Goal: Task Accomplishment & Management: Complete application form

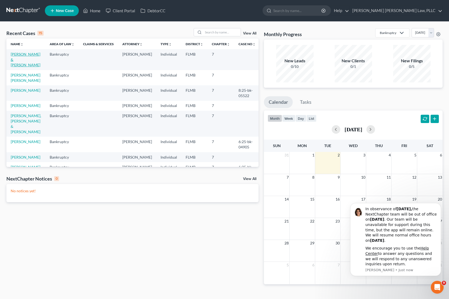
click at [20, 54] on link "[PERSON_NAME] & [PERSON_NAME]" at bounding box center [26, 59] width 30 height 15
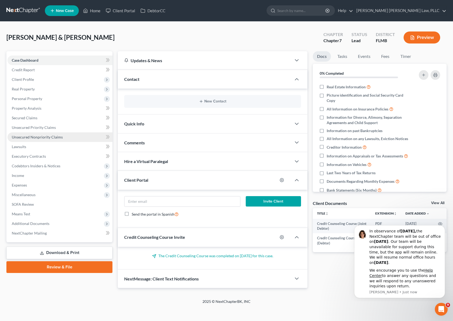
click at [35, 139] on span "Unsecured Nonpriority Claims" at bounding box center [37, 137] width 51 height 5
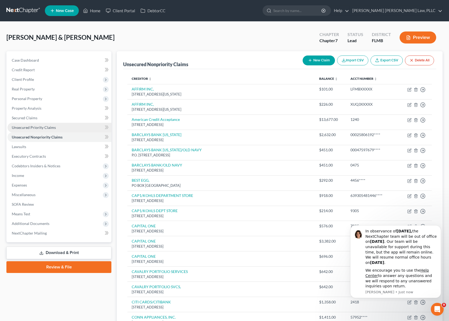
click at [40, 123] on link "Unsecured Priority Claims" at bounding box center [59, 128] width 104 height 10
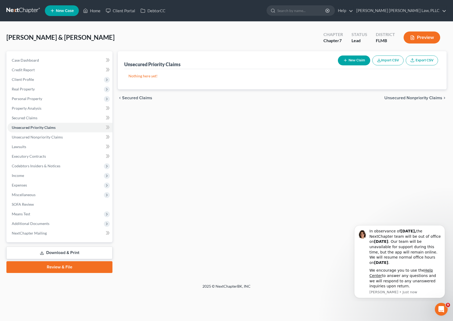
click at [360, 63] on button "New Claim" at bounding box center [354, 61] width 32 height 10
select select "2"
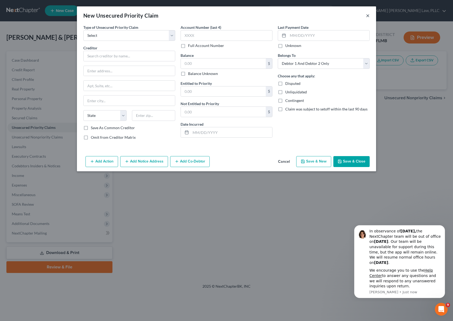
click at [368, 17] on button "×" at bounding box center [368, 15] width 4 height 6
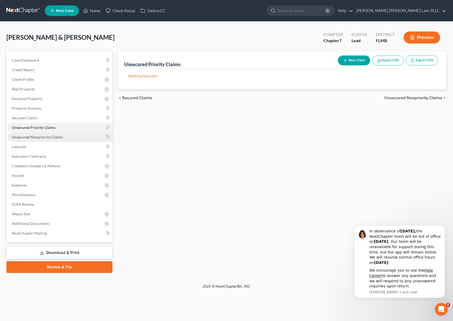
click at [39, 137] on span "Unsecured Nonpriority Claims" at bounding box center [37, 137] width 51 height 5
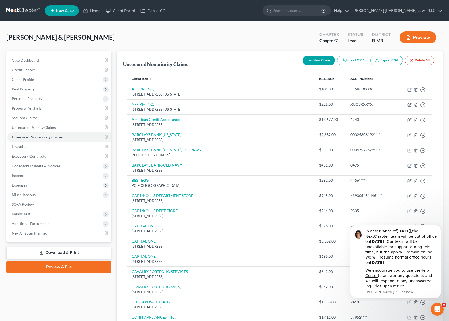
click at [320, 62] on button "New Claim" at bounding box center [319, 61] width 32 height 10
select select "2"
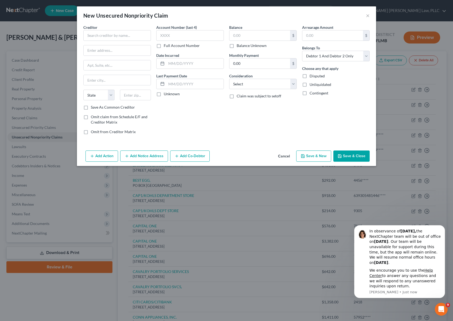
click at [371, 18] on div "New Unsecured Nonpriority Claim ×" at bounding box center [226, 15] width 299 height 18
click at [369, 17] on button "×" at bounding box center [368, 15] width 4 height 6
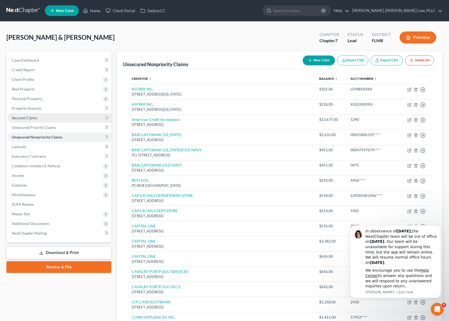
click at [59, 120] on link "Secured Claims" at bounding box center [59, 118] width 104 height 10
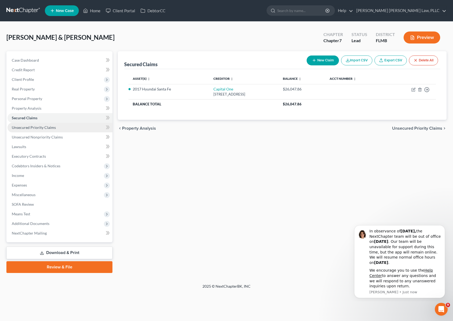
click at [59, 130] on link "Unsecured Priority Claims" at bounding box center [59, 128] width 105 height 10
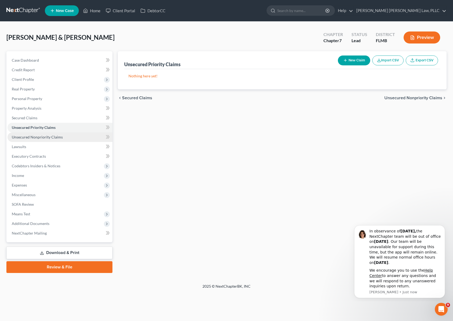
click at [58, 140] on link "Unsecured Nonpriority Claims" at bounding box center [59, 138] width 105 height 10
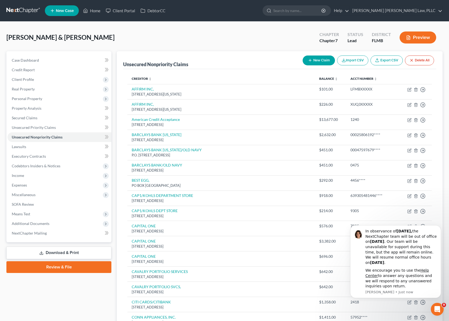
click at [326, 62] on button "New Claim" at bounding box center [319, 61] width 32 height 10
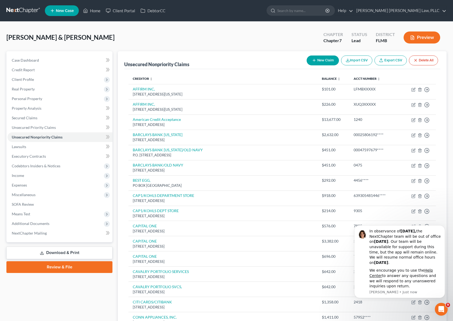
select select "2"
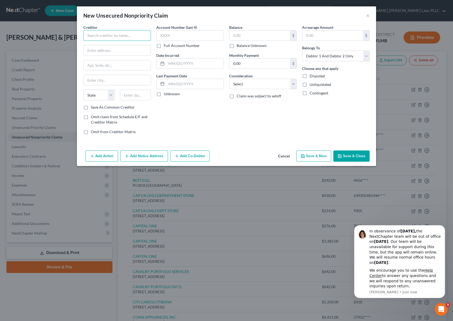
click at [142, 36] on input "text" at bounding box center [117, 35] width 68 height 11
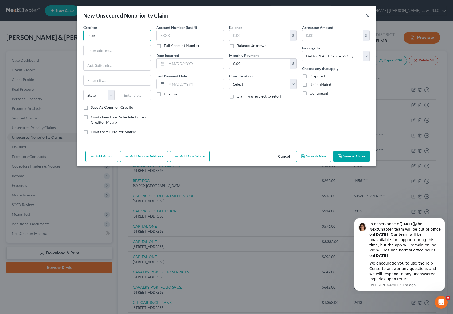
type input "Inter"
click at [369, 15] on button "×" at bounding box center [368, 15] width 4 height 6
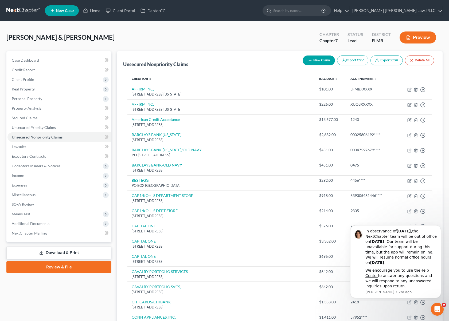
click at [309, 58] on button "New Claim" at bounding box center [319, 61] width 32 height 10
select select "2"
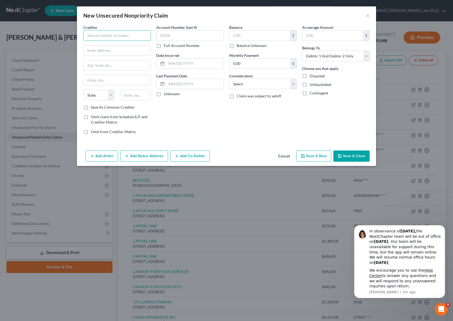
click at [143, 34] on input "text" at bounding box center [117, 35] width 68 height 11
drag, startPoint x: 144, startPoint y: 36, endPoint x: 16, endPoint y: 18, distance: 129.2
click at [17, 18] on div "New Unsecured Nonpriority Claim × Creditor * International Revenue Services Sta…" at bounding box center [226, 160] width 453 height 321
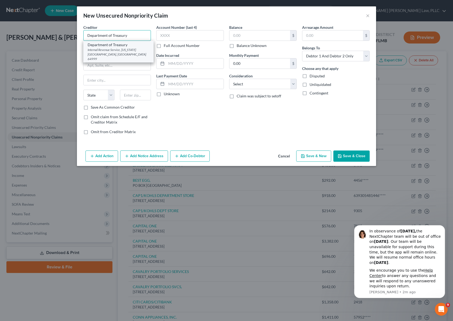
type input "Department of Treasury"
click at [112, 48] on div "Internal Revenue Service, [US_STATE][GEOGRAPHIC_DATA], [GEOGRAPHIC_DATA] 64999" at bounding box center [119, 55] width 62 height 14
type input "Internal Revenue Service"
type input "[US_STATE][GEOGRAPHIC_DATA]"
select select "26"
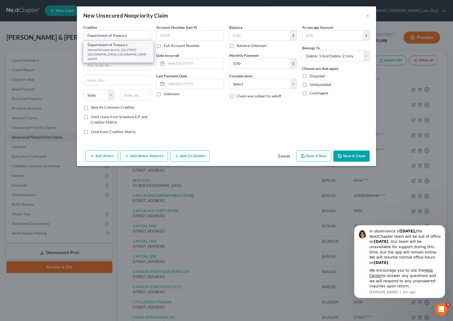
type input "64999"
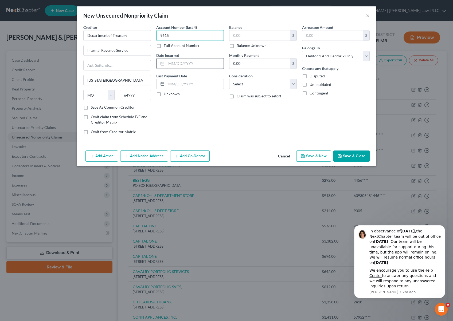
type input "9615"
click at [186, 65] on input "text" at bounding box center [194, 64] width 57 height 10
type input "[DATE]"
click at [254, 32] on input "text" at bounding box center [259, 35] width 61 height 10
type input "5,291.03"
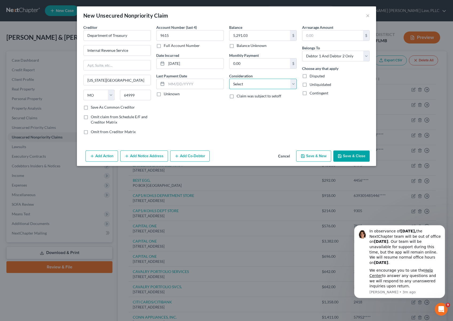
select select "7"
click at [347, 156] on button "Save & Close" at bounding box center [351, 156] width 36 height 11
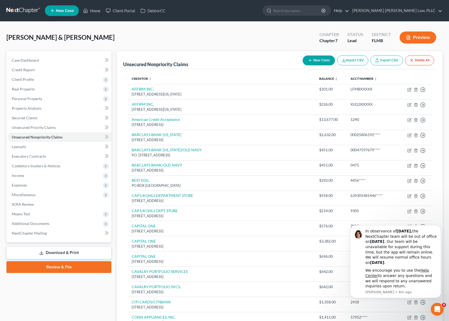
click at [310, 60] on icon "button" at bounding box center [310, 60] width 4 height 4
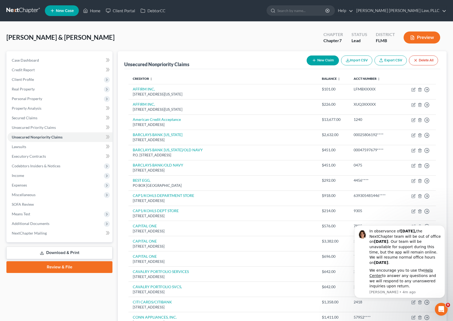
select select "2"
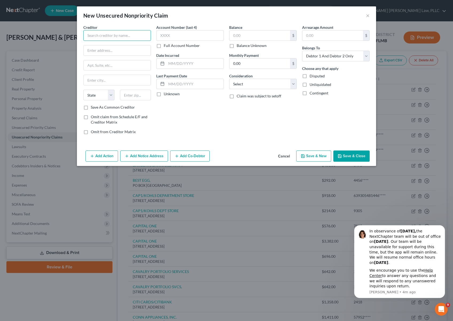
click at [112, 38] on input "text" at bounding box center [117, 35] width 68 height 11
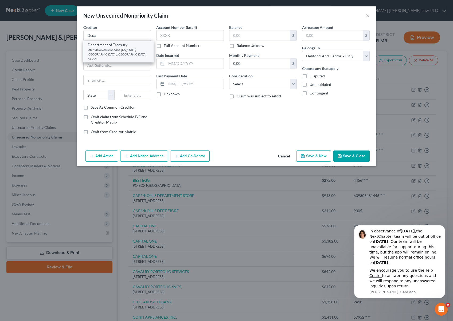
click at [107, 45] on div "Department of Treasury" at bounding box center [119, 44] width 62 height 5
type input "Department of Treasury"
type input "Internal Revenue Service"
type input "[US_STATE][GEOGRAPHIC_DATA]"
select select "26"
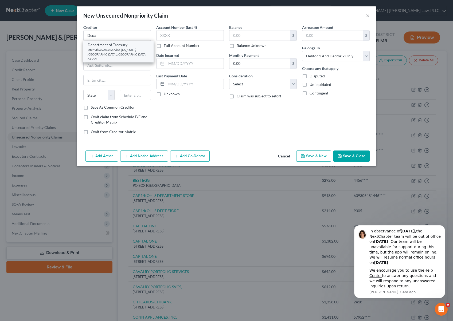
type input "64999"
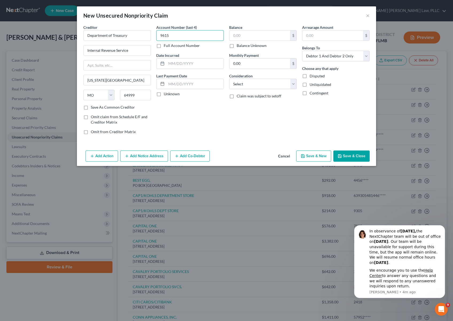
type input "9615"
type input "[DATE]"
click at [270, 36] on input "text" at bounding box center [259, 35] width 61 height 10
type input "4,072.42"
click at [356, 152] on button "Save & Close" at bounding box center [351, 156] width 36 height 11
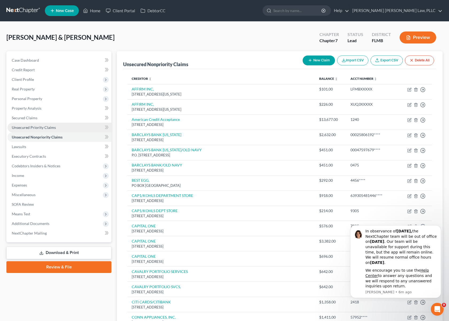
click at [31, 131] on link "Unsecured Priority Claims" at bounding box center [59, 128] width 104 height 10
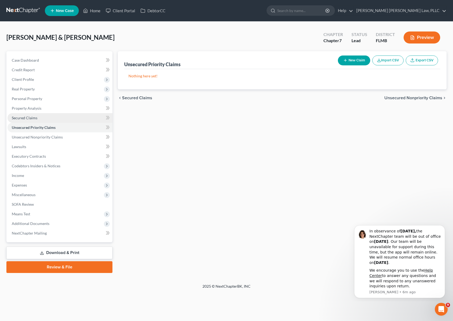
click at [32, 118] on span "Secured Claims" at bounding box center [25, 118] width 26 height 5
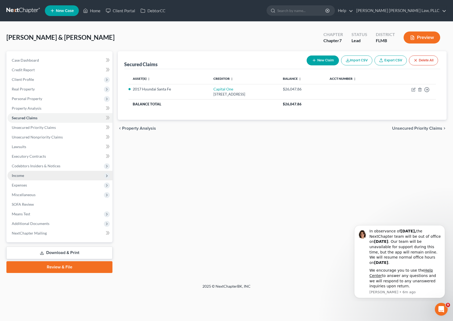
click at [80, 175] on span "Income" at bounding box center [59, 176] width 105 height 10
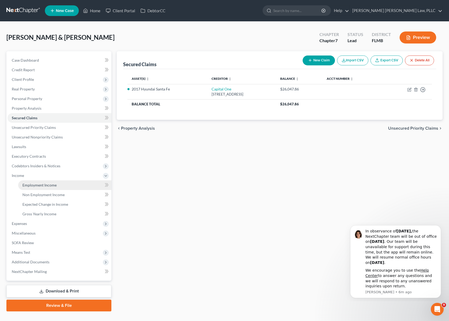
click at [59, 188] on link "Employment Income" at bounding box center [64, 186] width 93 height 10
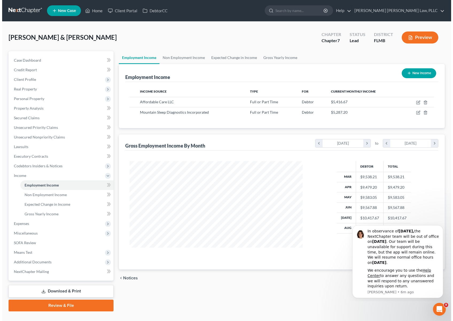
scroll to position [96, 184]
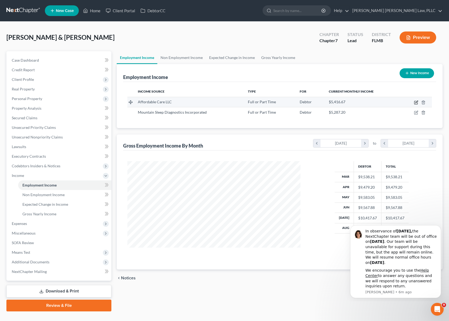
click at [414, 102] on icon "button" at bounding box center [416, 102] width 4 height 4
select select "0"
select select "28"
select select "2"
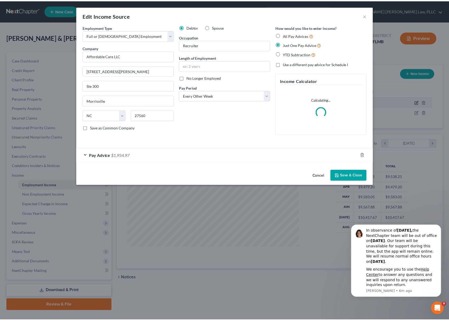
scroll to position [96, 186]
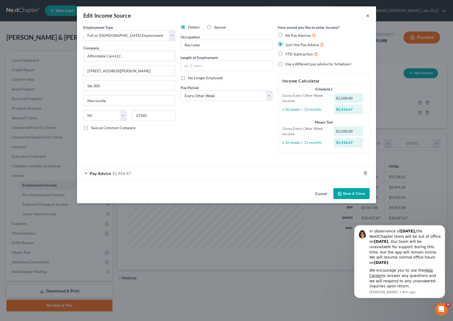
click at [368, 15] on button "×" at bounding box center [368, 15] width 4 height 6
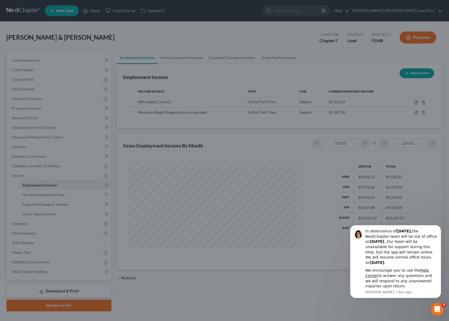
scroll to position [267053, 266965]
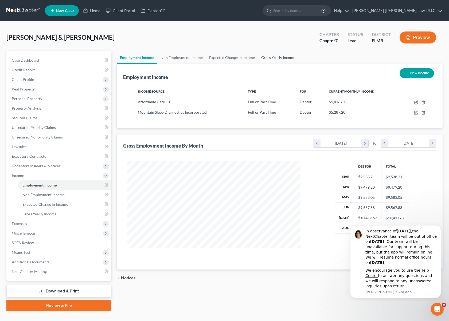
click at [277, 58] on link "Gross Yearly Income" at bounding box center [278, 57] width 40 height 13
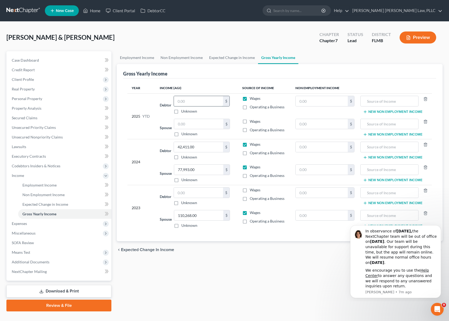
click at [201, 103] on input "text" at bounding box center [198, 101] width 49 height 10
type input "35,750"
click at [379, 103] on input "text" at bounding box center [389, 101] width 53 height 10
click at [313, 237] on div "Employment Income Non Employment Income Expected Change in Income Gross Yearly …" at bounding box center [279, 181] width 331 height 260
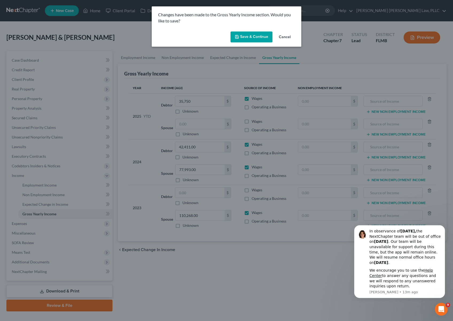
click at [249, 38] on button "Save & Continue" at bounding box center [252, 37] width 42 height 11
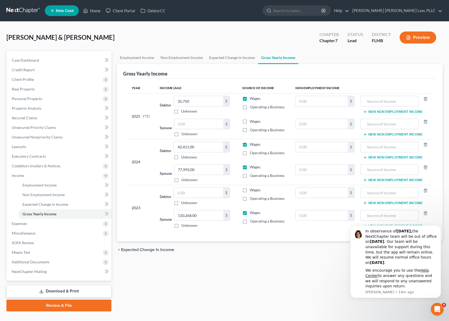
click at [24, 12] on link at bounding box center [23, 11] width 34 height 10
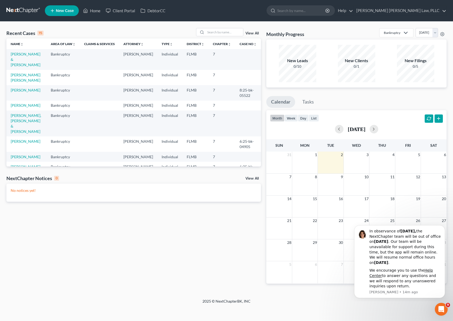
click at [22, 72] on td "[PERSON_NAME] [PERSON_NAME]" at bounding box center [26, 77] width 40 height 15
click at [19, 74] on link "[PERSON_NAME] [PERSON_NAME]" at bounding box center [26, 78] width 30 height 10
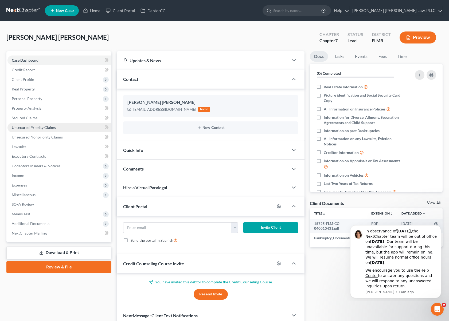
click at [40, 129] on span "Unsecured Priority Claims" at bounding box center [34, 127] width 44 height 5
